Goal: Task Accomplishment & Management: Complete application form

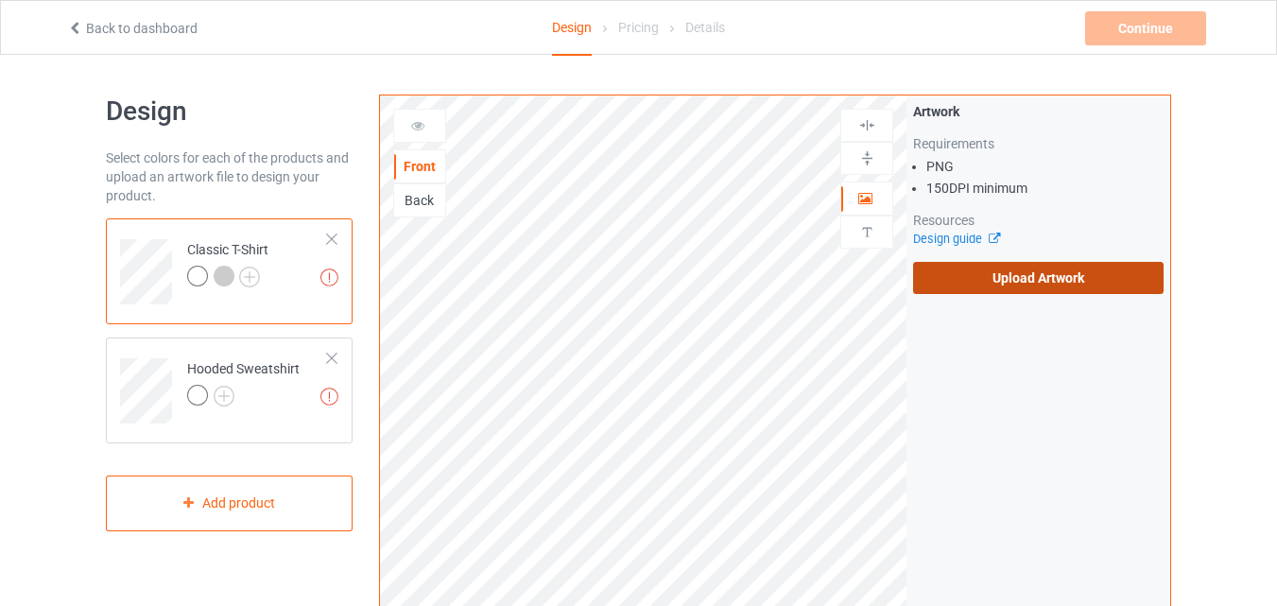
click at [1080, 284] on label "Upload Artwork" at bounding box center [1038, 278] width 251 height 32
click at [0, 0] on input "Upload Artwork" at bounding box center [0, 0] width 0 height 0
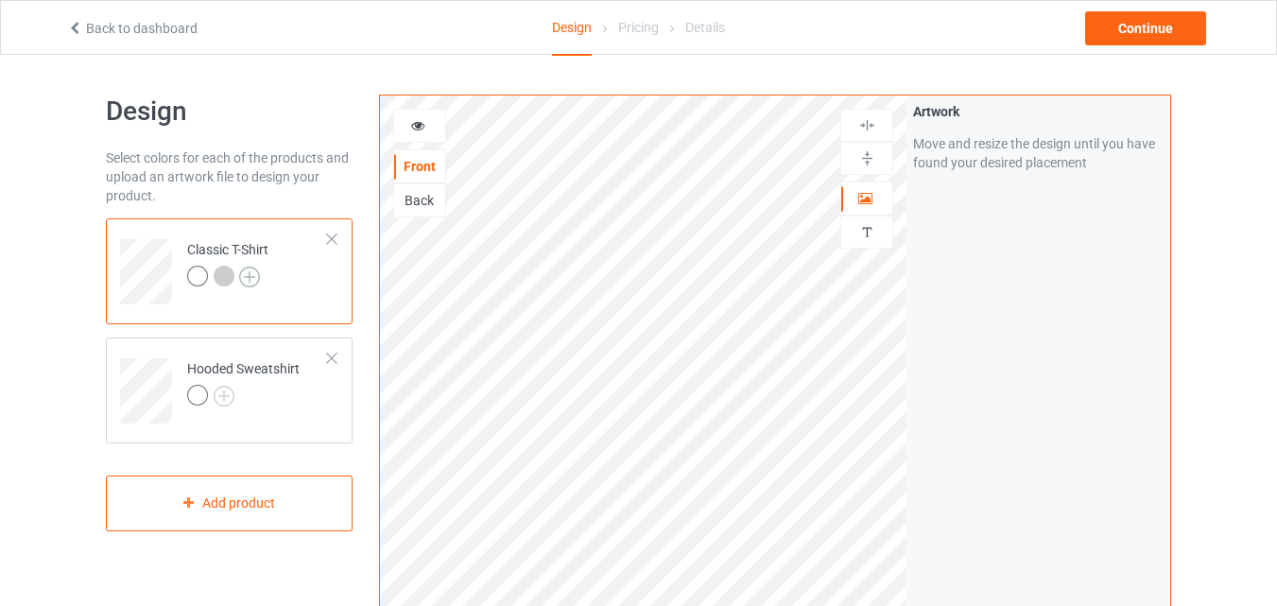
click at [254, 279] on img at bounding box center [249, 277] width 21 height 21
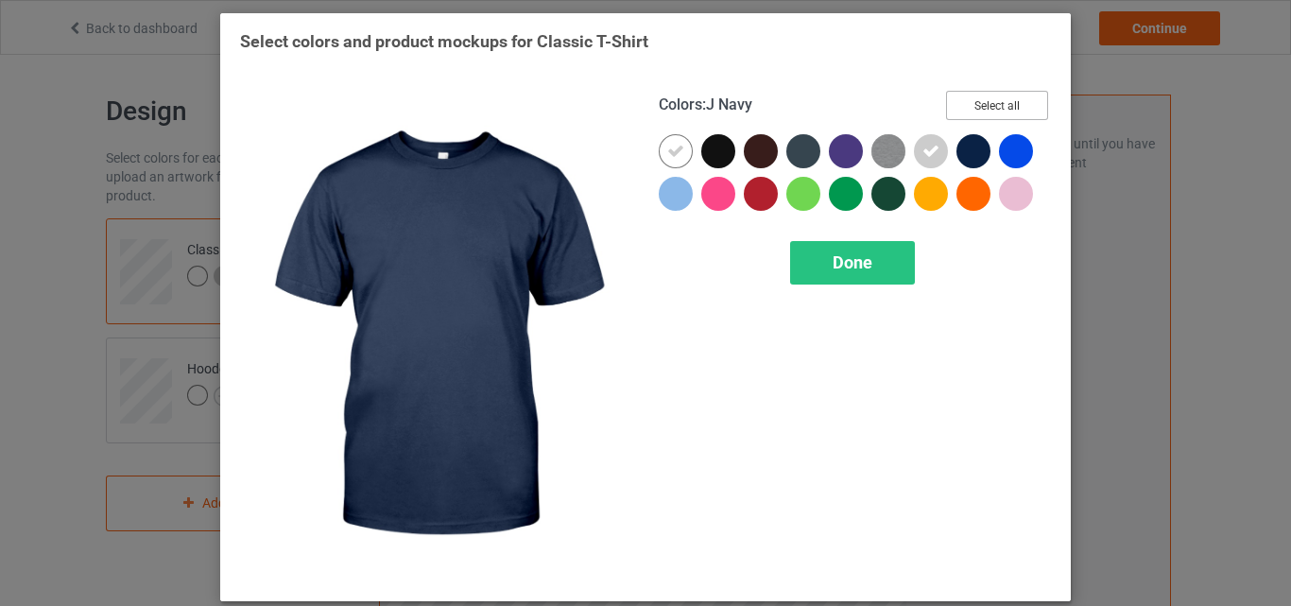
click at [977, 104] on button "Select all" at bounding box center [997, 105] width 102 height 29
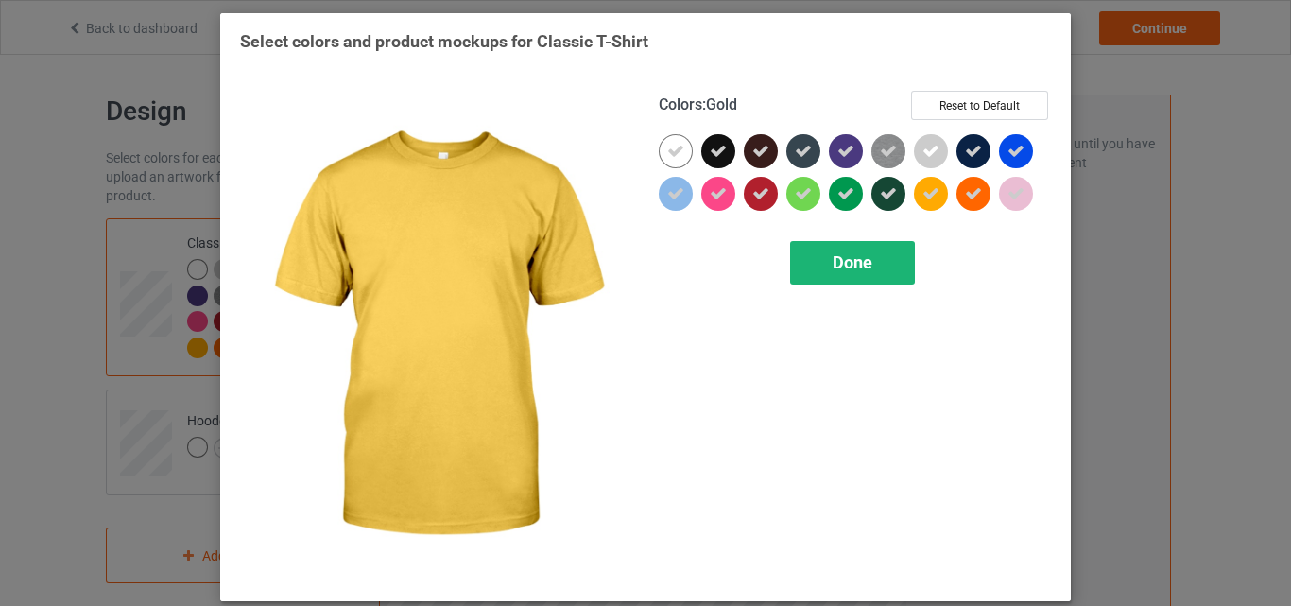
click at [864, 272] on span "Done" at bounding box center [853, 262] width 40 height 20
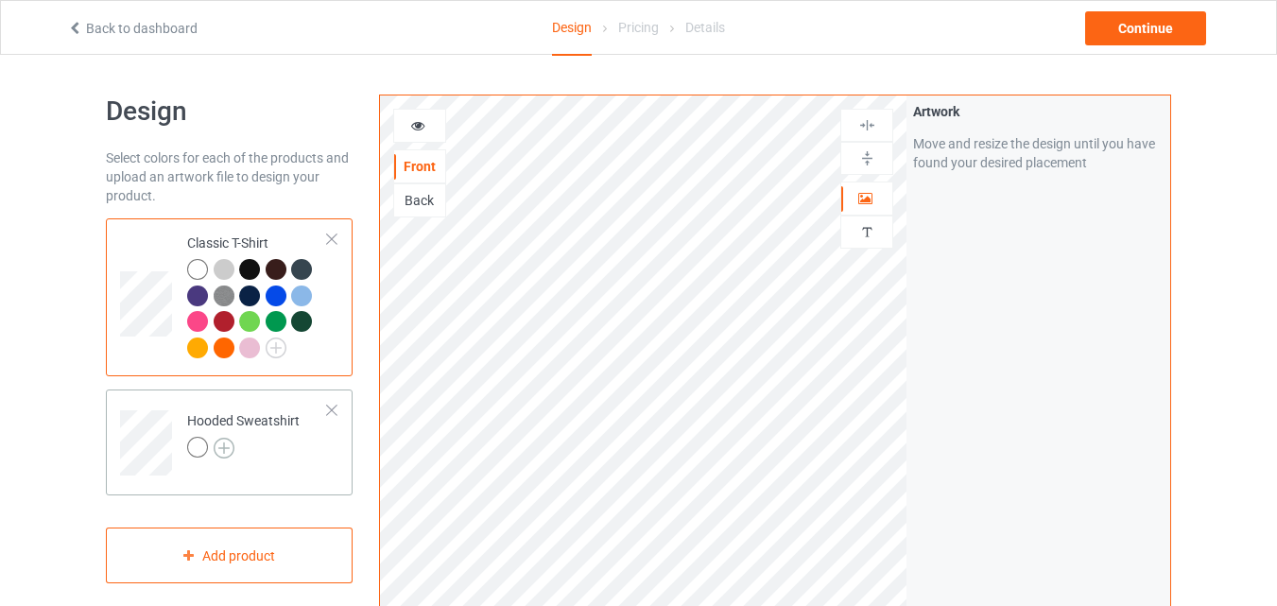
click at [221, 441] on img at bounding box center [224, 448] width 21 height 21
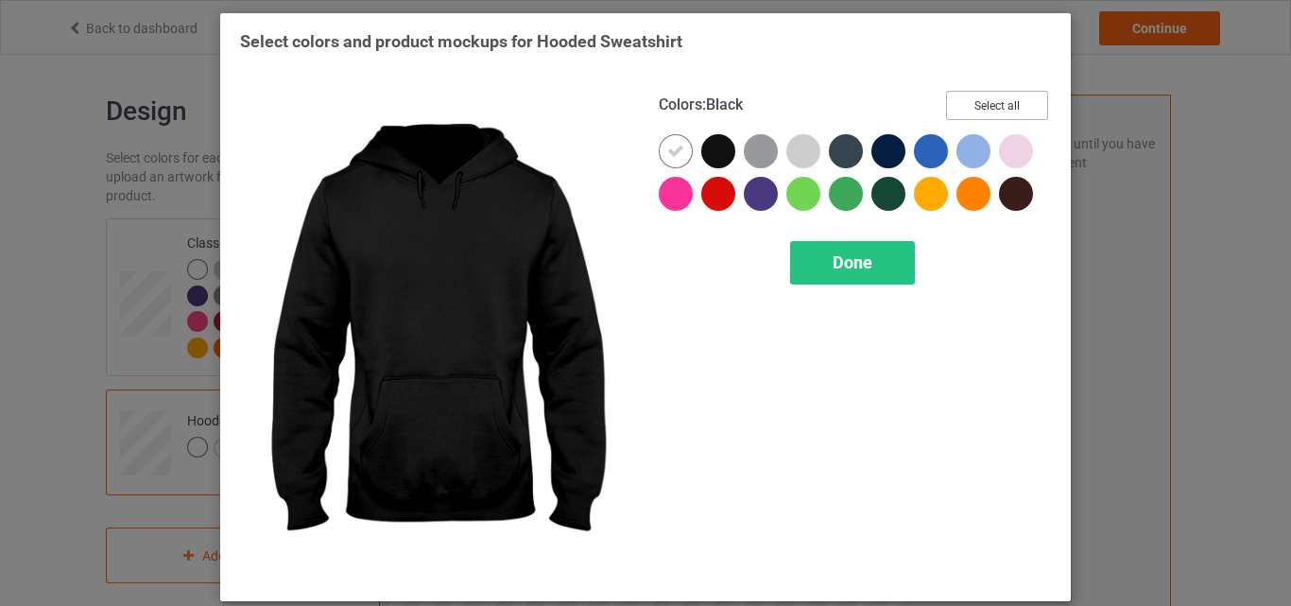
click at [975, 110] on button "Select all" at bounding box center [997, 105] width 102 height 29
click at [717, 156] on icon at bounding box center [718, 151] width 17 height 17
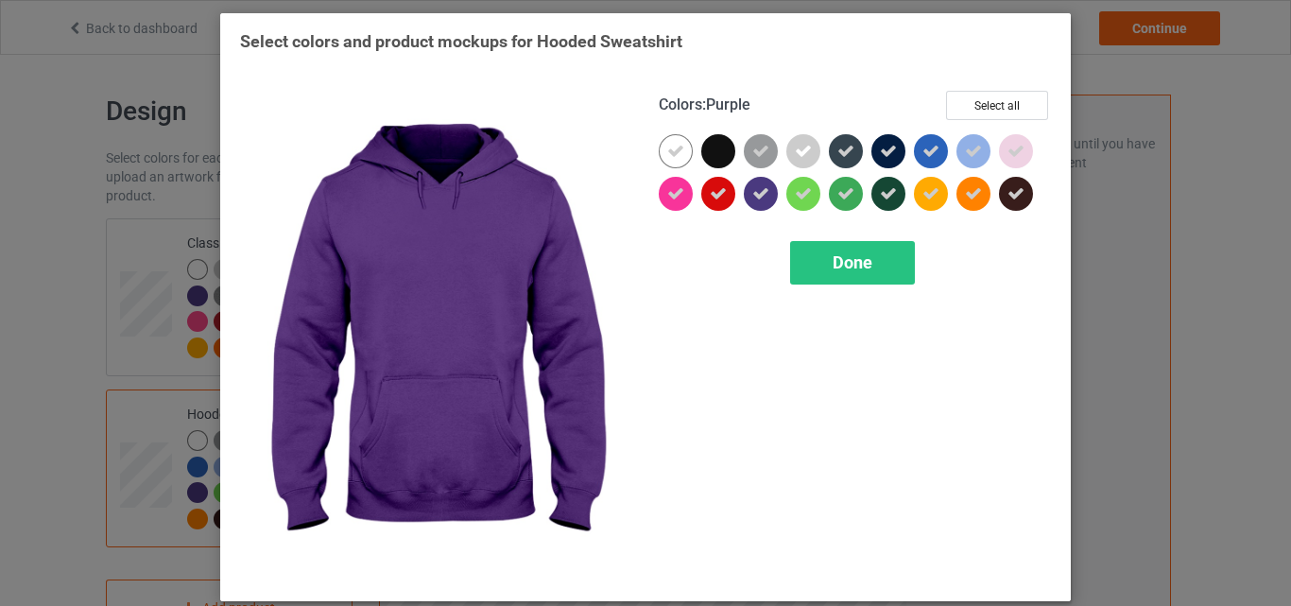
click at [836, 288] on div "Colors : Purple Select all Done" at bounding box center [855, 336] width 419 height 517
click at [845, 268] on span "Done" at bounding box center [853, 262] width 40 height 20
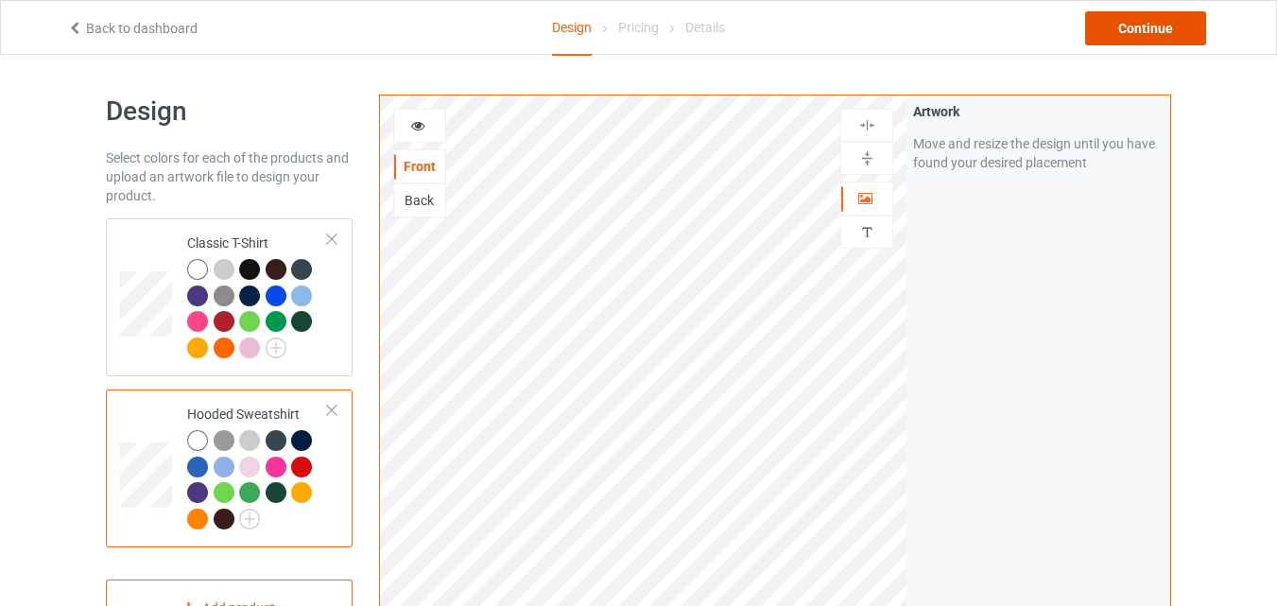
click at [1169, 41] on div "Continue" at bounding box center [1145, 28] width 121 height 34
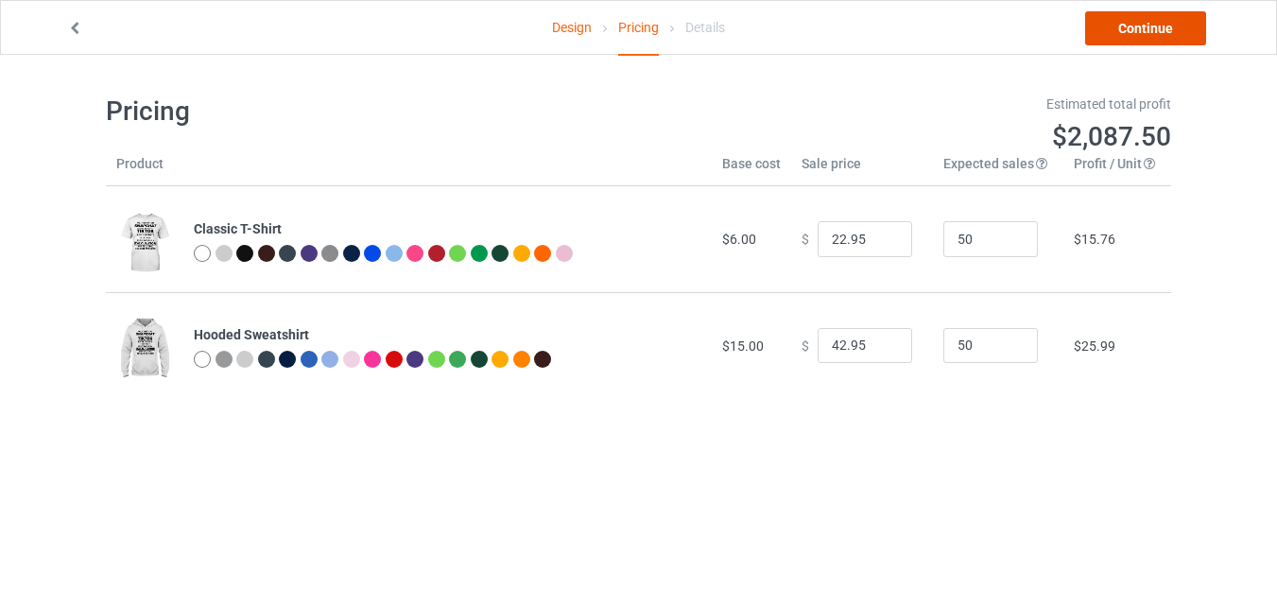
click at [1171, 40] on link "Continue" at bounding box center [1145, 28] width 121 height 34
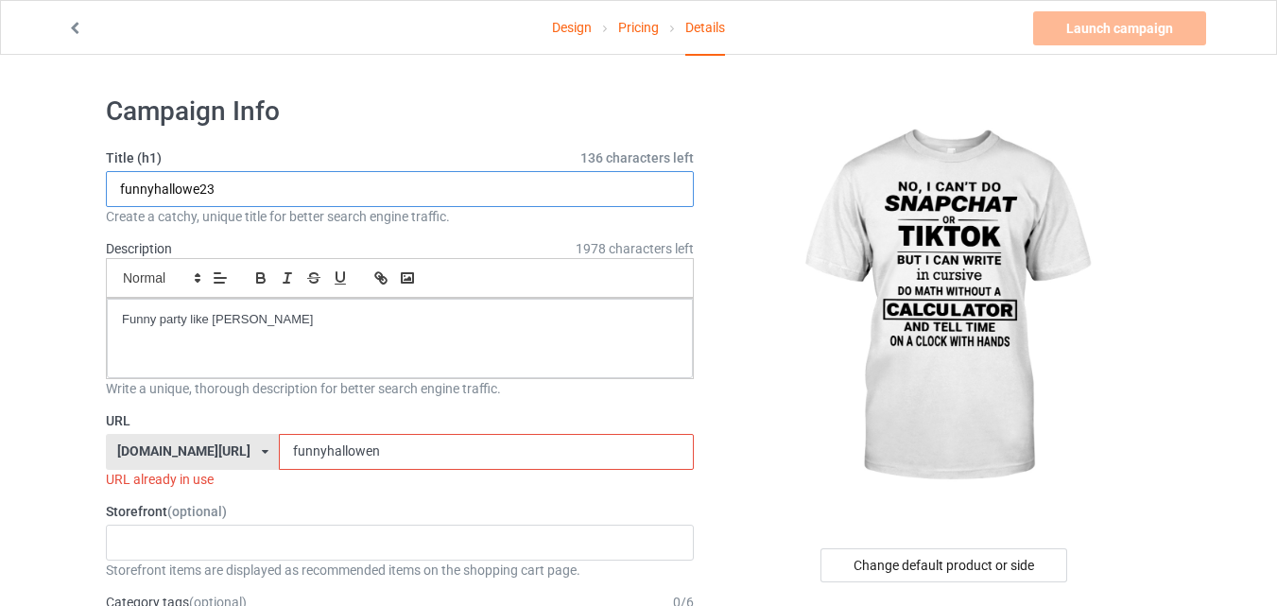
drag, startPoint x: 247, startPoint y: 185, endPoint x: 46, endPoint y: 203, distance: 201.2
type input "noiicantsncapchat"
drag, startPoint x: 352, startPoint y: 449, endPoint x: 231, endPoint y: 445, distance: 121.1
click at [279, 446] on input "funnyhallowen" at bounding box center [486, 452] width 414 height 36
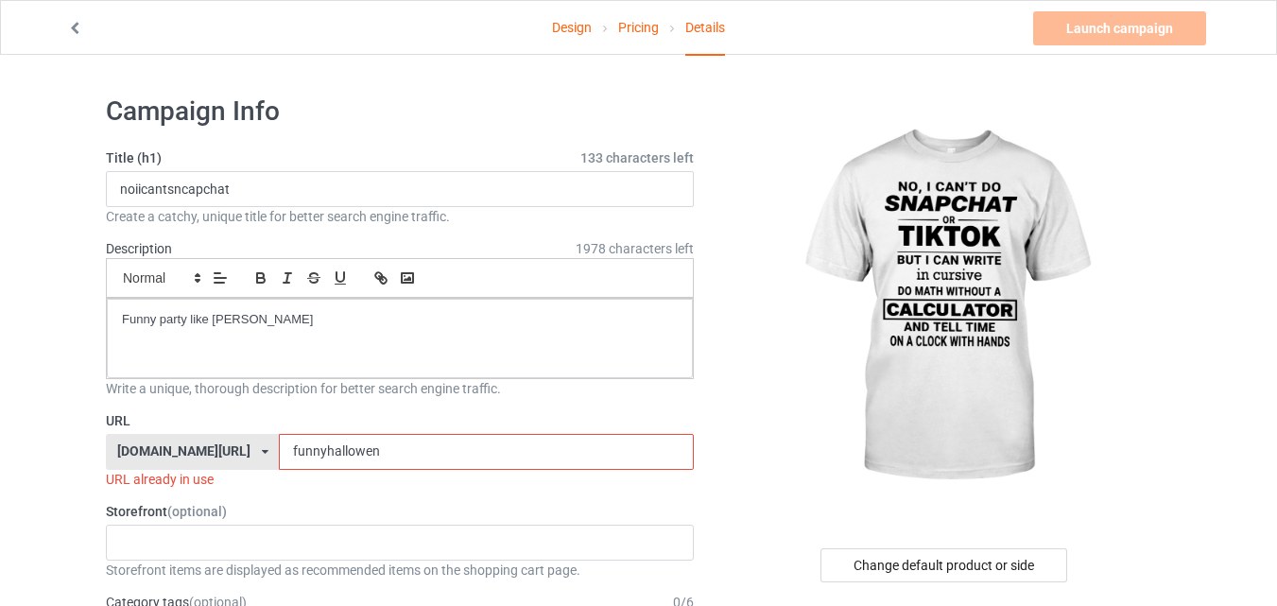
paste input "noiicantsncapchat"
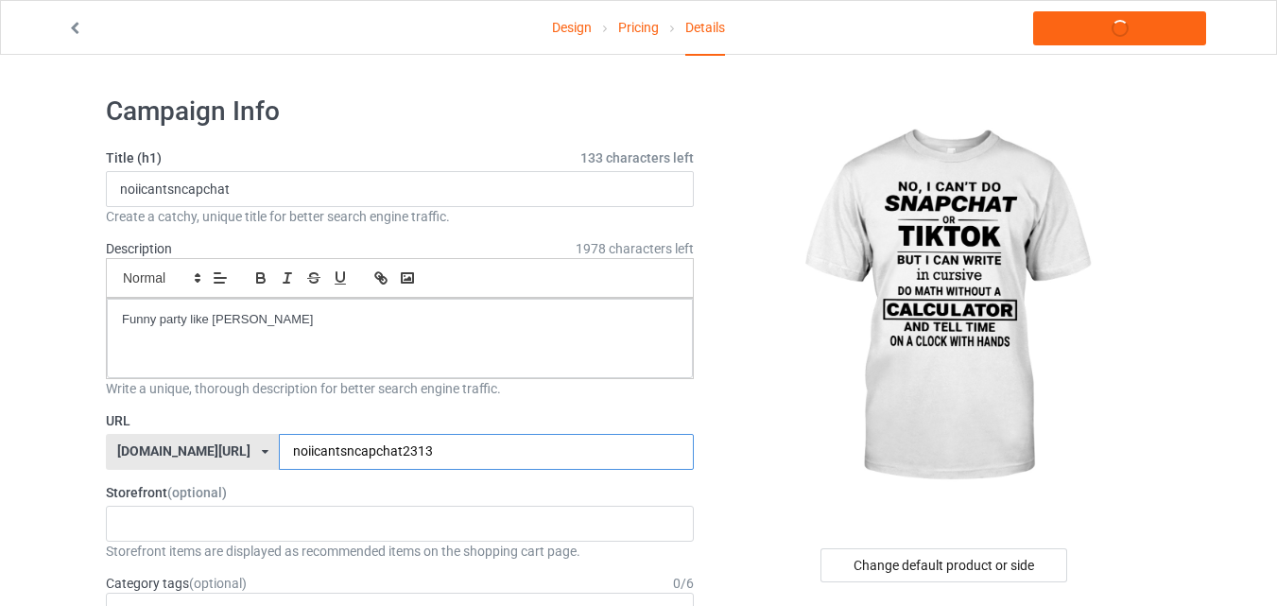
type input "noiicantsncapchat2313"
click at [800, 484] on img at bounding box center [945, 307] width 340 height 425
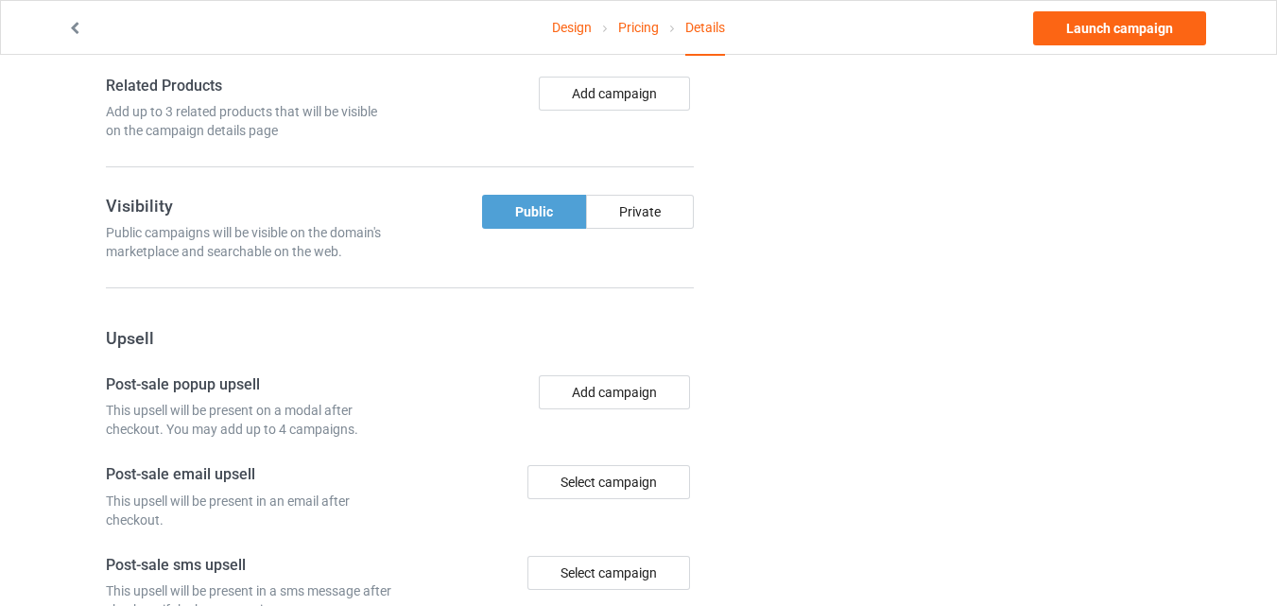
scroll to position [1409, 0]
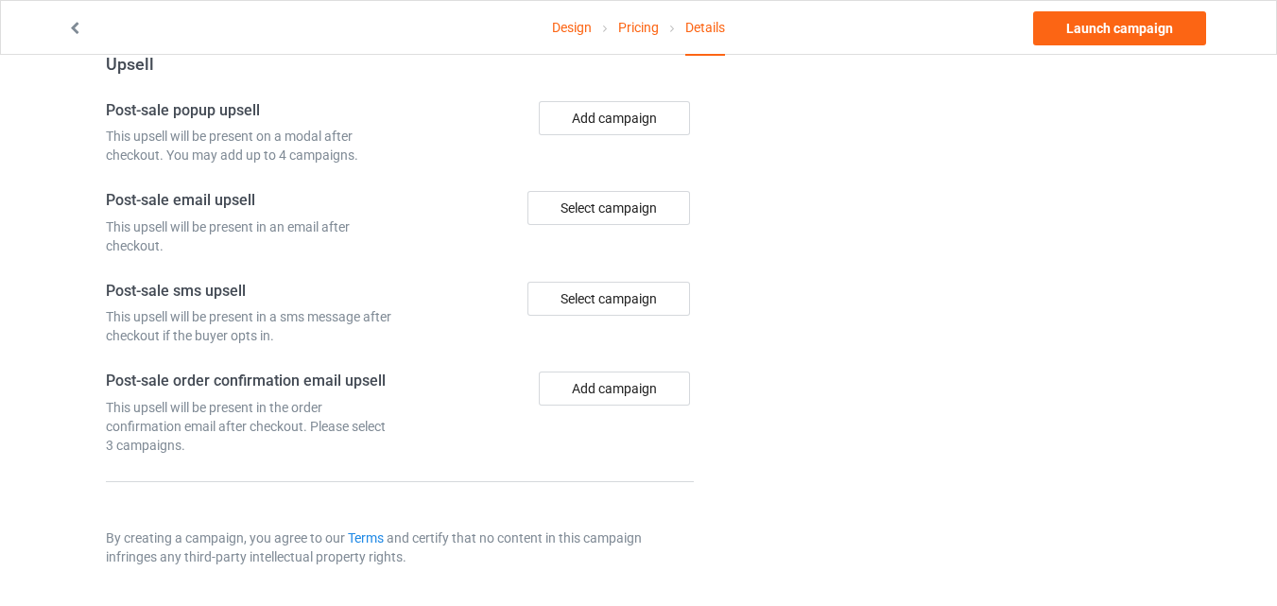
click at [1156, 45] on div "Design Pricing Details Launch campaign" at bounding box center [638, 27] width 1169 height 53
click at [1146, 30] on link "Launch campaign" at bounding box center [1119, 28] width 173 height 34
